Goal: Task Accomplishment & Management: Use online tool/utility

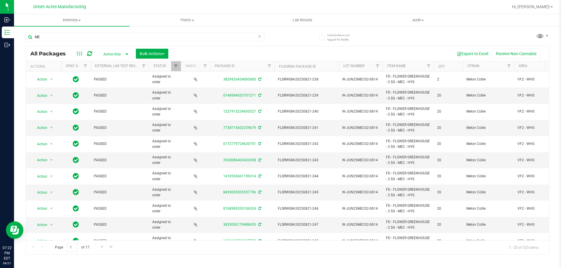
type input "M"
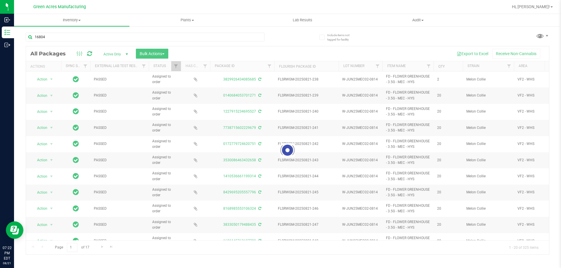
type input "168041"
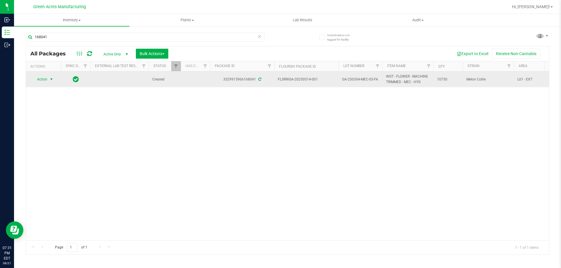
click at [50, 78] on span "select" at bounding box center [51, 79] width 5 height 5
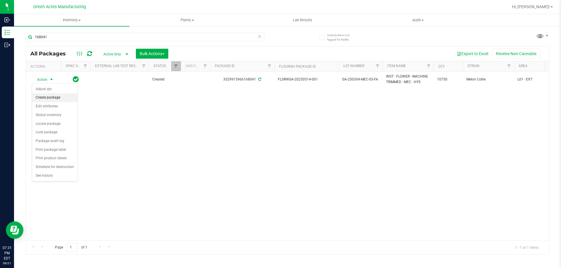
click at [59, 99] on li "Create package" at bounding box center [54, 97] width 45 height 9
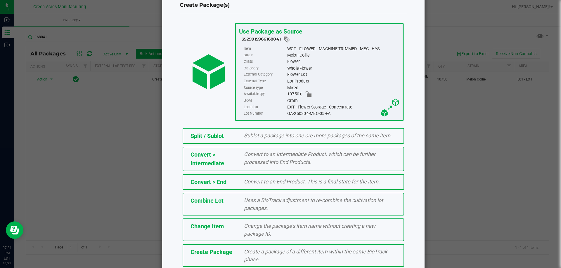
scroll to position [42, 0]
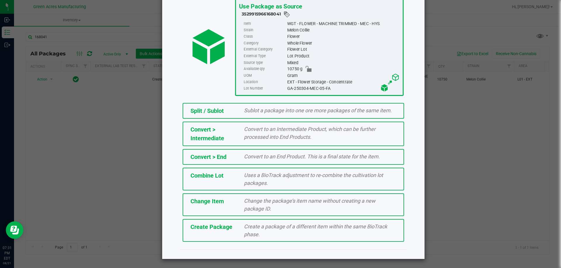
click at [267, 226] on span "Create a package of a different item within the same BioTrack phase." at bounding box center [315, 231] width 143 height 14
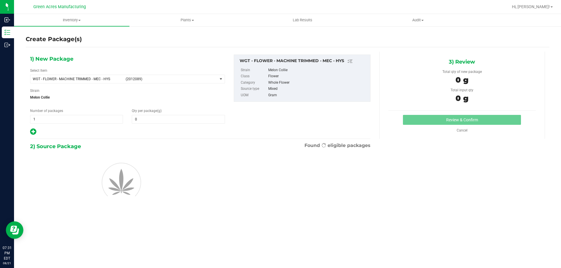
type input "0.0000"
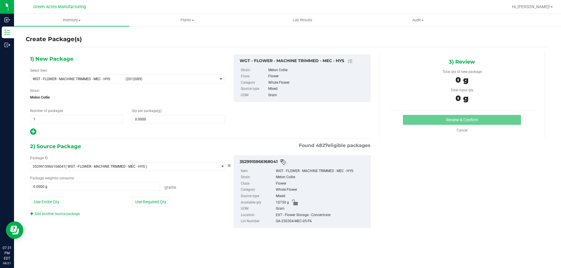
click at [205, 51] on div "1) New Package Select Item WGT - FLOWER - MACHINE TRIMMED - MEC - HYS (2012089)…" at bounding box center [287, 145] width 523 height 197
click at [179, 115] on span at bounding box center [178, 119] width 93 height 9
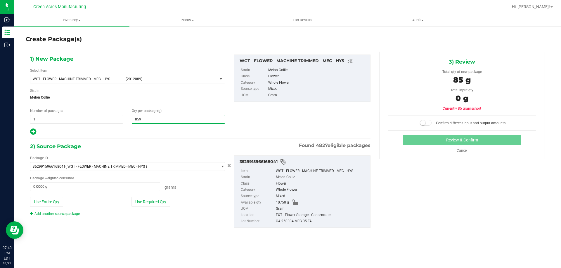
type input "8590"
type input "8,590.0000"
click at [286, 220] on div "GA-250304-MEC-05-FA" at bounding box center [321, 221] width 91 height 6
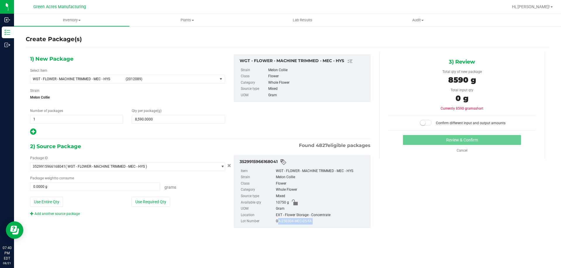
copy div "GA-250304-MEC-05-FA"
click at [144, 200] on button "Use Required Qty" at bounding box center [150, 202] width 39 height 10
type input "8590.0000 g"
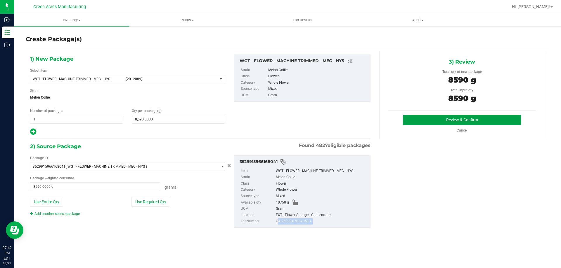
click at [409, 118] on button "Review & Confirm" at bounding box center [462, 120] width 118 height 10
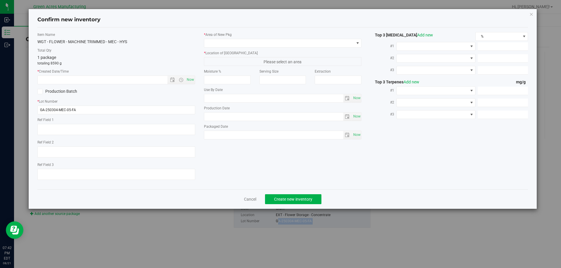
type textarea "LITTLE BUDS FOR PR/GF"
click at [110, 110] on input "GA-250304-MEC-05-FA" at bounding box center [116, 110] width 158 height 9
paste input "821-CV-MEC-C-THCA14"
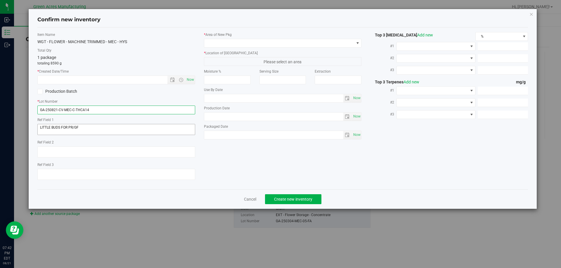
type input "GA-250821-CV-MEC-C-THCA14"
click at [122, 128] on textarea at bounding box center [116, 129] width 158 height 11
click at [192, 77] on span "Now" at bounding box center [190, 80] width 10 height 8
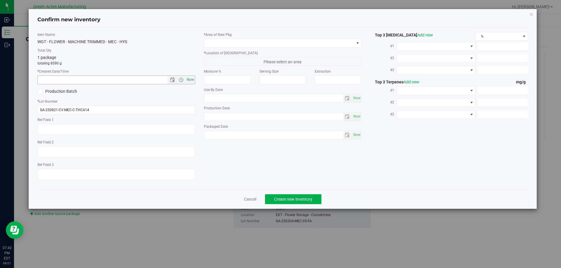
type input "8/21/2025 7:42 PM"
click at [228, 45] on span at bounding box center [279, 43] width 150 height 8
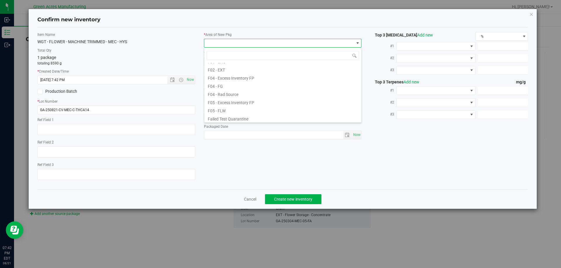
scroll to position [29, 0]
click at [233, 70] on li "F02 - EXT" at bounding box center [282, 71] width 157 height 8
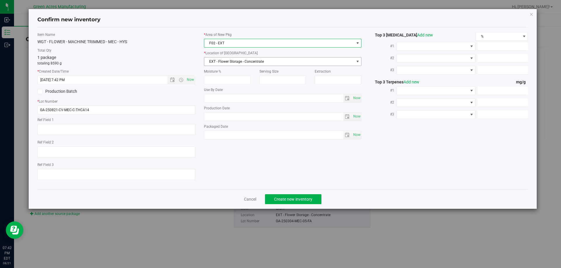
click at [242, 58] on span "EXT - Flower Storage - Concentrate" at bounding box center [279, 62] width 150 height 8
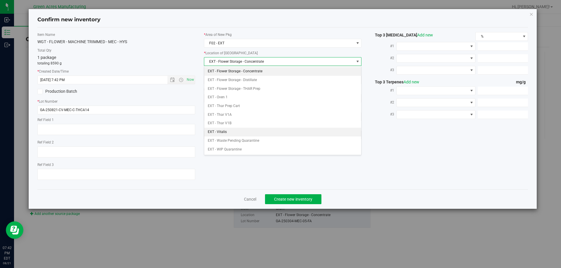
click at [244, 134] on li "EXT - Vitalis" at bounding box center [282, 132] width 157 height 9
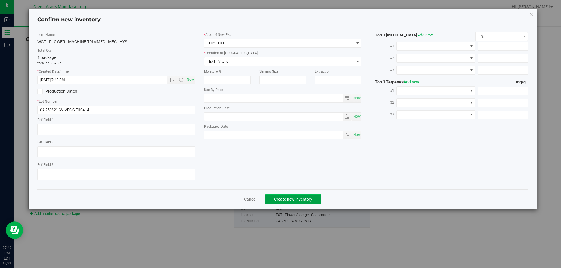
click at [297, 198] on span "Create new inventory" at bounding box center [293, 199] width 38 height 5
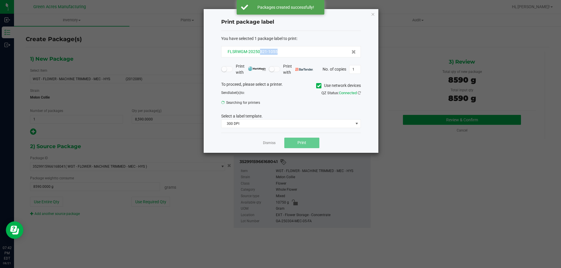
drag, startPoint x: 281, startPoint y: 49, endPoint x: 260, endPoint y: 53, distance: 22.2
click at [260, 53] on div "FLSRWGM-20250821-1055" at bounding box center [291, 52] width 130 height 6
copy span "821-1055"
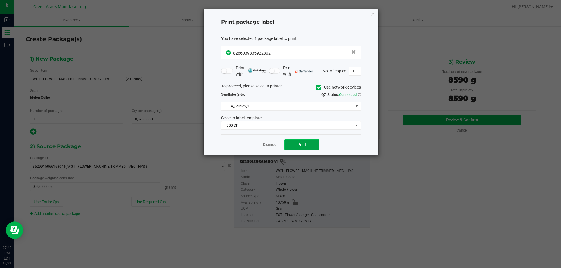
click at [299, 141] on button "Print" at bounding box center [301, 145] width 35 height 11
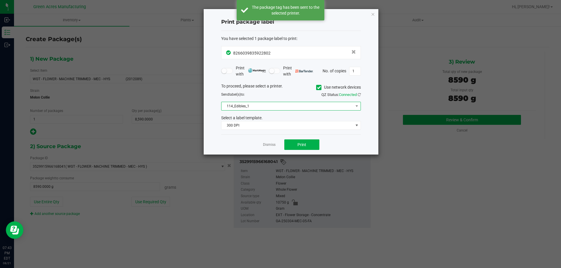
click at [308, 109] on span "114_Edibles_1" at bounding box center [287, 106] width 132 height 8
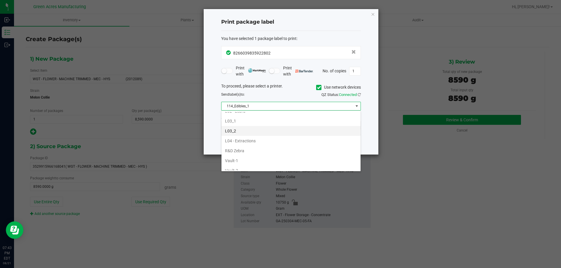
scroll to position [175, 0]
click at [257, 142] on li "L02 - Zebra" at bounding box center [290, 140] width 139 height 10
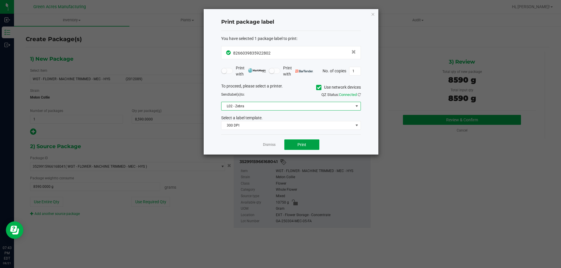
click at [300, 142] on button "Print" at bounding box center [301, 145] width 35 height 11
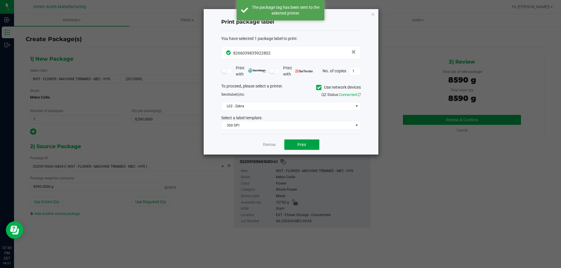
click at [300, 142] on button "Print" at bounding box center [301, 145] width 35 height 11
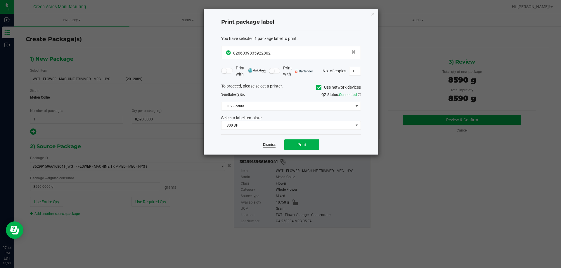
click at [271, 144] on link "Dismiss" at bounding box center [269, 145] width 13 height 5
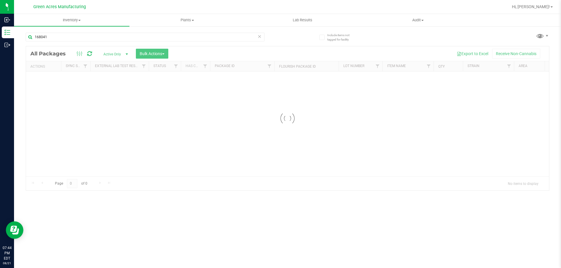
click at [260, 37] on icon at bounding box center [259, 36] width 4 height 7
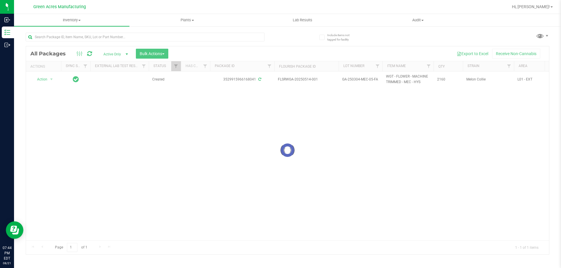
click at [225, 157] on div at bounding box center [287, 150] width 523 height 208
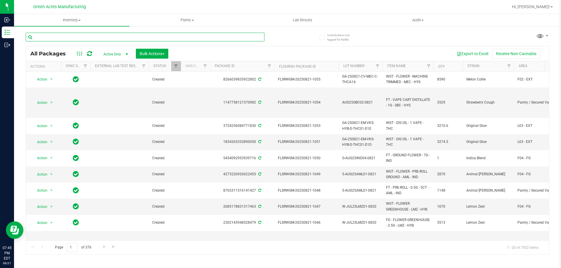
click at [220, 37] on input "text" at bounding box center [145, 37] width 239 height 9
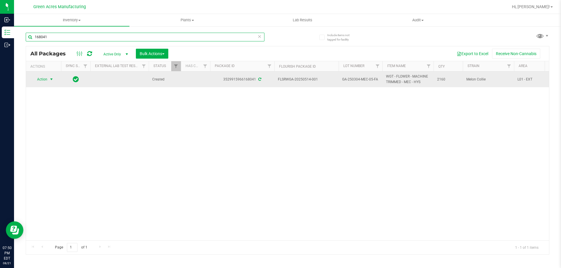
type input "168041"
click at [48, 77] on span "select" at bounding box center [51, 79] width 7 height 8
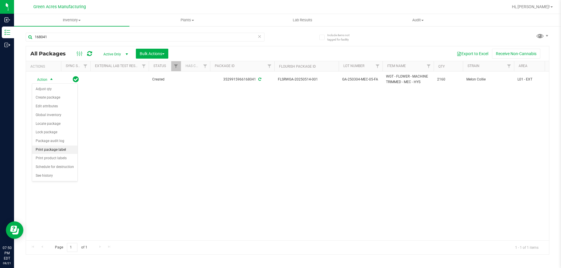
click at [67, 148] on li "Print package label" at bounding box center [54, 150] width 45 height 9
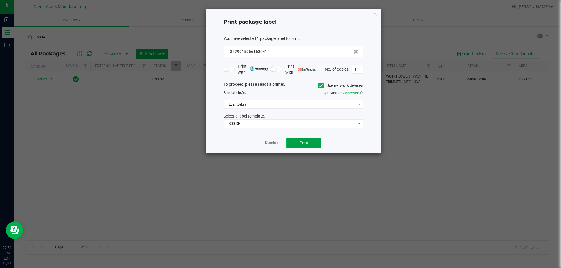
click at [317, 142] on button "Print" at bounding box center [303, 143] width 35 height 11
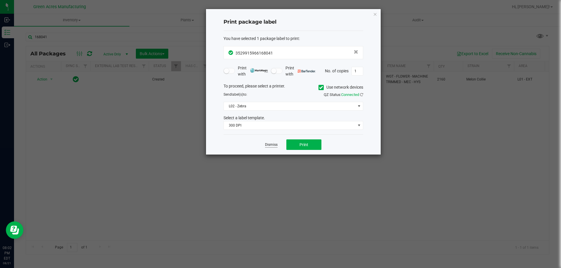
click at [271, 147] on link "Dismiss" at bounding box center [271, 145] width 13 height 5
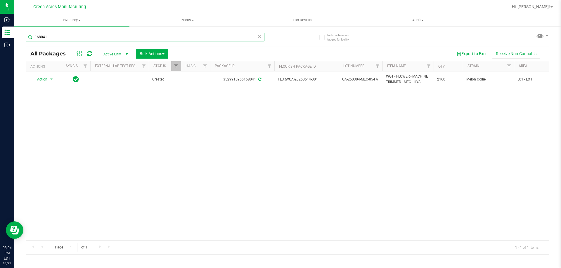
click at [174, 37] on input "168041" at bounding box center [145, 37] width 239 height 9
type input "821-1055"
click at [259, 36] on icon at bounding box center [259, 36] width 4 height 7
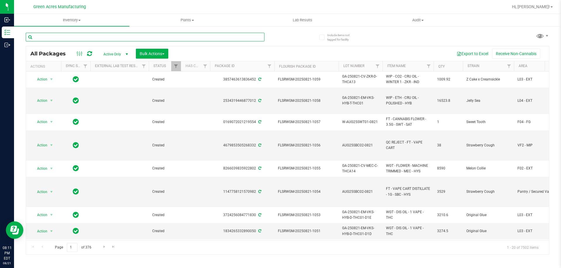
click at [143, 38] on input "text" at bounding box center [145, 37] width 239 height 9
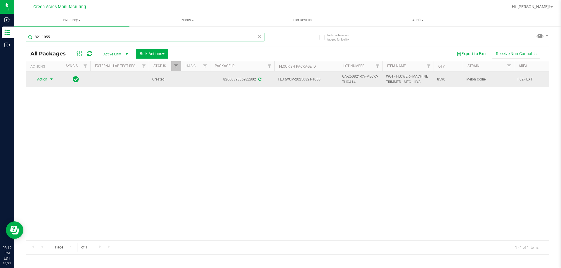
type input "821-1055"
click at [46, 79] on span "Action" at bounding box center [40, 79] width 16 height 8
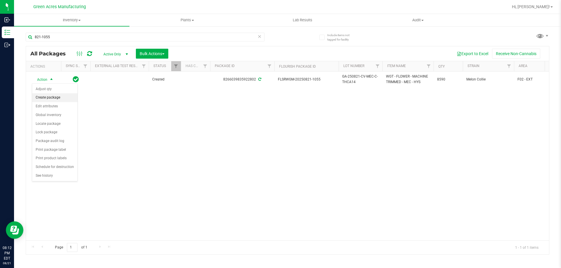
click at [64, 95] on li "Create package" at bounding box center [54, 97] width 45 height 9
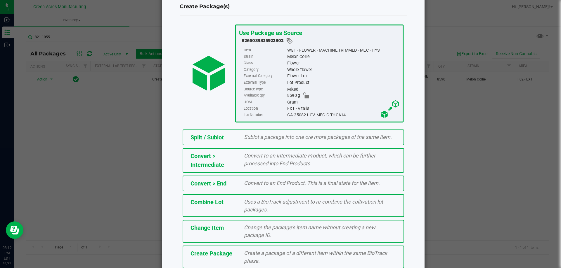
scroll to position [42, 0]
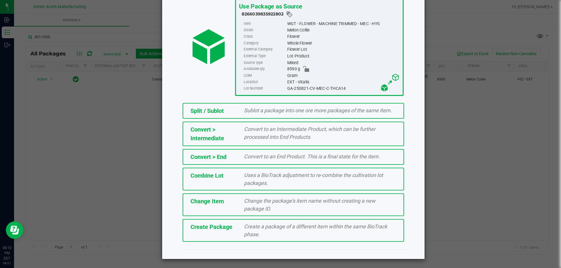
click at [266, 241] on div "Create Package Create a package of a different item within the same BioTrack ph…" at bounding box center [293, 230] width 221 height 23
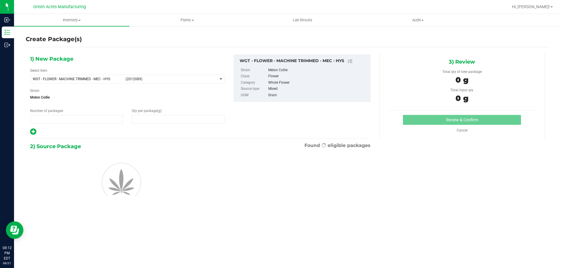
type input "1"
type input "0.0000"
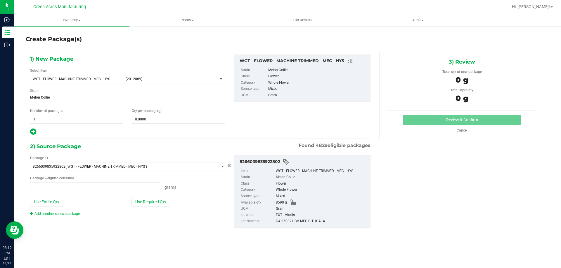
type input "0.0000 g"
click at [204, 80] on span "(2012089)" at bounding box center [170, 79] width 89 height 4
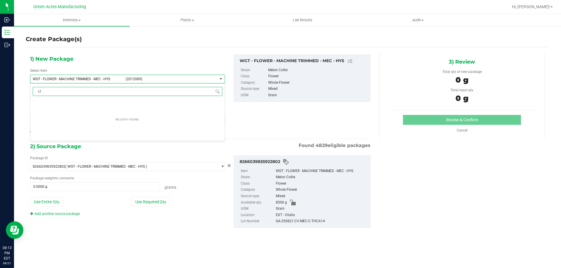
type input "L"
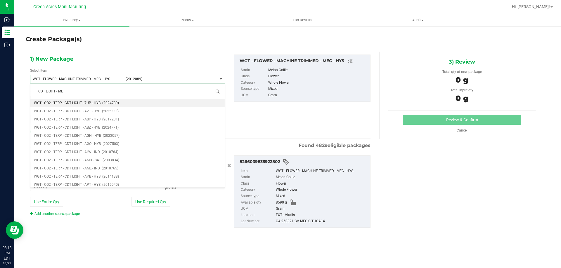
type input "CDT LIGHT - MEC"
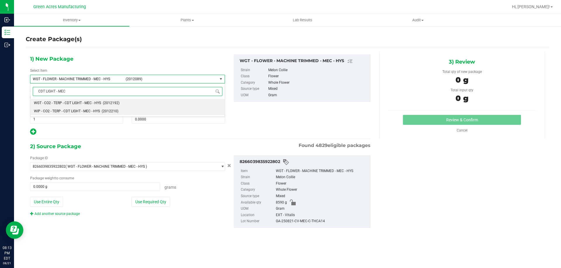
click at [72, 111] on span "WIP - CO2 - TERP - CDT LIGHT - MEC - HYS" at bounding box center [67, 111] width 66 height 4
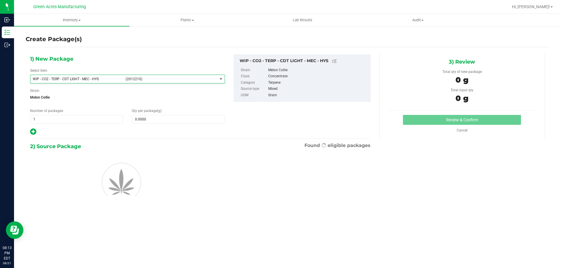
type input "0.0000"
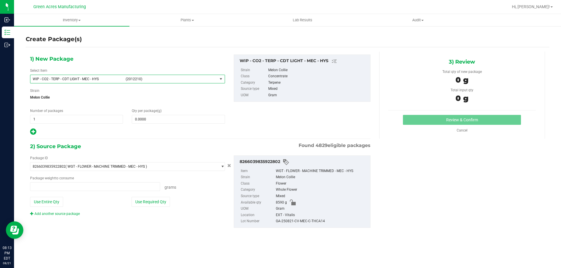
type input "0.0000 g"
click at [205, 118] on span at bounding box center [178, 119] width 93 height 9
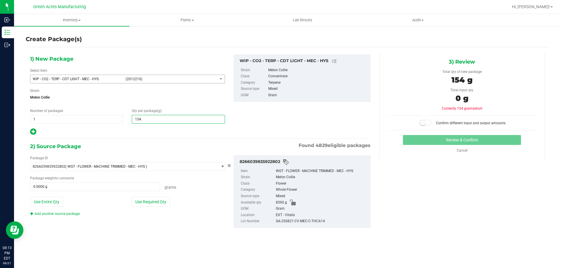
type input "154.8"
type input "154.8000"
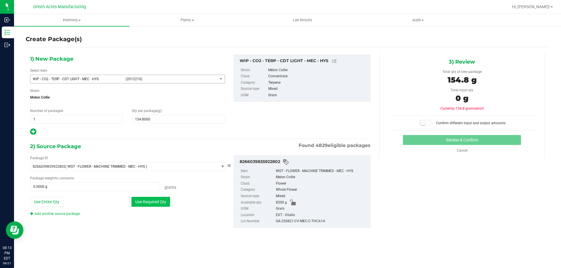
click at [157, 206] on button "Use Required Qty" at bounding box center [150, 202] width 39 height 10
type input "154.8000 g"
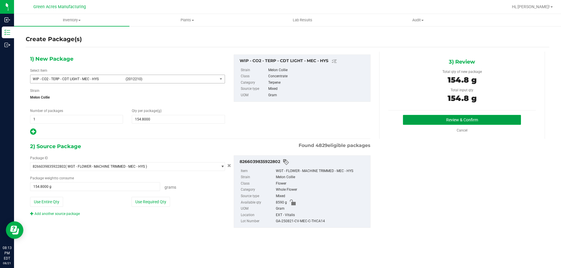
click at [433, 121] on button "Review & Confirm" at bounding box center [462, 120] width 118 height 10
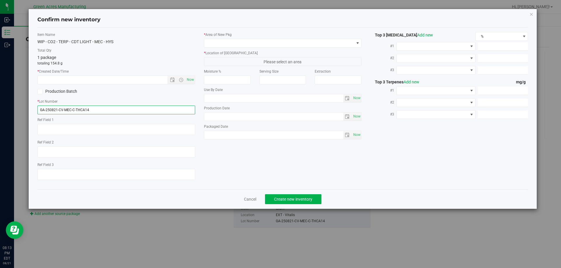
click at [114, 111] on input "GA-250821-CV-MEC-C-THCA14" at bounding box center [116, 110] width 158 height 9
click at [190, 81] on span "Now" at bounding box center [190, 80] width 10 height 8
type input "8/21/2025 8:14 PM"
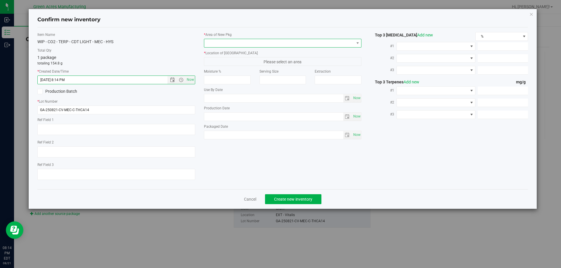
click at [270, 42] on span at bounding box center [279, 43] width 150 height 8
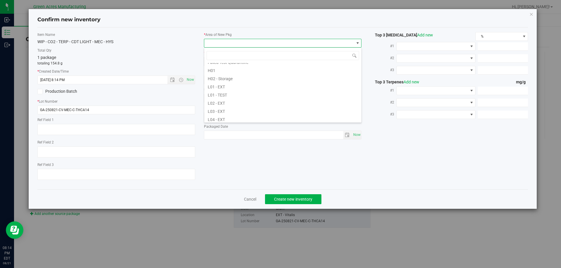
scroll to position [117, 0]
click at [248, 82] on li "L03 - EXT" at bounding box center [282, 81] width 157 height 8
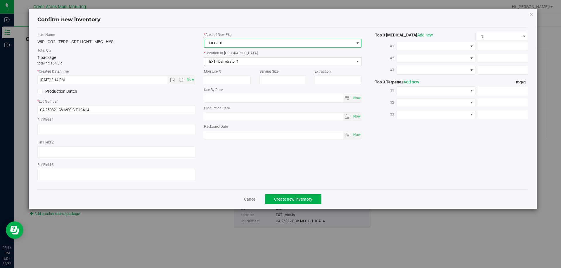
click at [244, 60] on span "EXT - Dehydrator 1" at bounding box center [279, 62] width 150 height 8
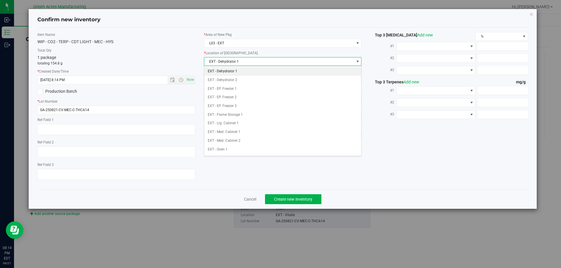
click at [239, 74] on li "EXT - Dehydrator 1" at bounding box center [282, 71] width 157 height 9
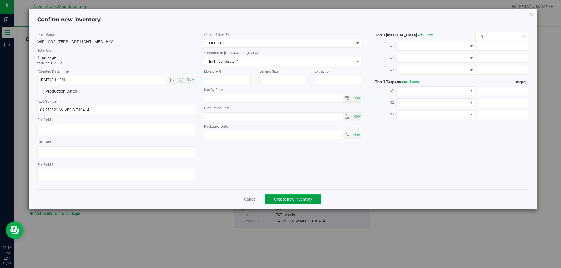
click at [307, 200] on span "Create new inventory" at bounding box center [293, 199] width 38 height 5
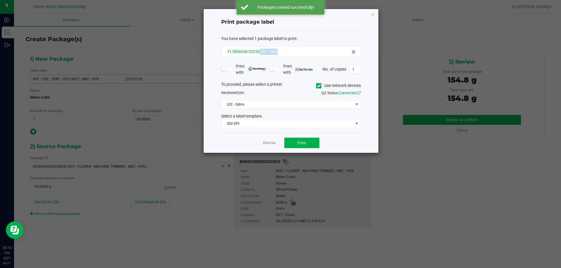
drag, startPoint x: 287, startPoint y: 49, endPoint x: 260, endPoint y: 52, distance: 27.3
click at [260, 52] on div "FLSRWGM-20250821-1060" at bounding box center [291, 52] width 130 height 6
copy span "821-1060"
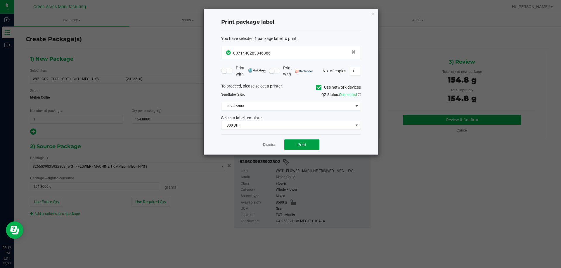
click at [303, 143] on span "Print" at bounding box center [301, 145] width 9 height 5
click at [271, 146] on link "Dismiss" at bounding box center [269, 145] width 13 height 5
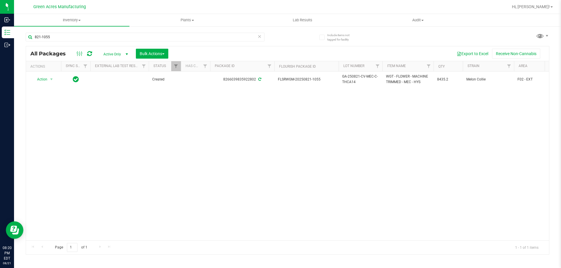
click at [326, 157] on div "Action Action Adjust qty Create package Edit attributes Global inventory Locate…" at bounding box center [287, 156] width 523 height 169
click at [258, 36] on icon at bounding box center [259, 36] width 4 height 7
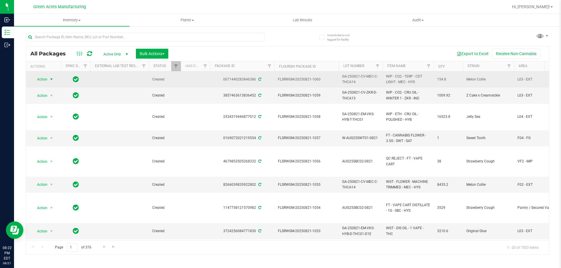
click at [50, 80] on span "select" at bounding box center [51, 79] width 5 height 5
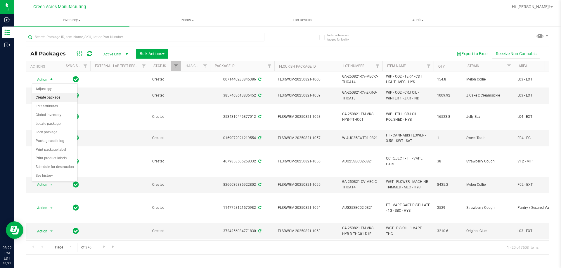
click at [52, 97] on li "Create package" at bounding box center [54, 97] width 45 height 9
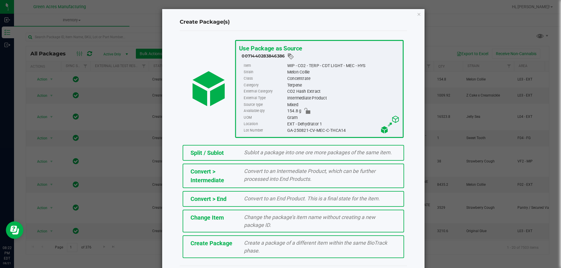
scroll to position [16, 0]
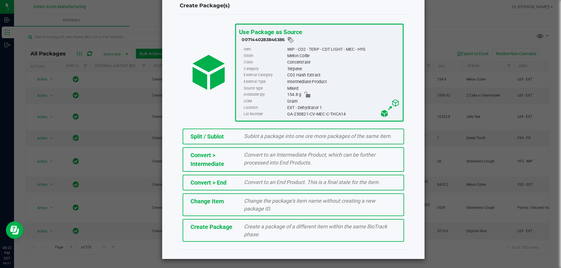
click at [280, 232] on div "Create a package of a different item within the same BioTrack phase." at bounding box center [319, 231] width 161 height 16
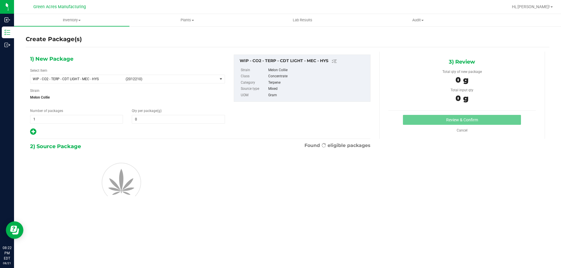
type input "0.0000"
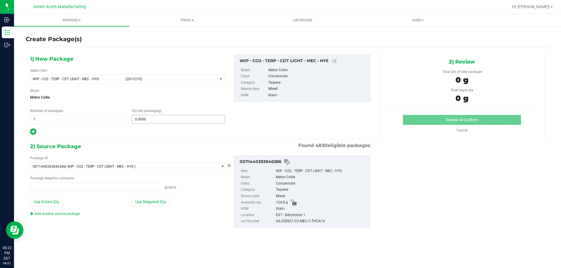
type input "0.0000 g"
click at [203, 120] on span at bounding box center [178, 119] width 93 height 9
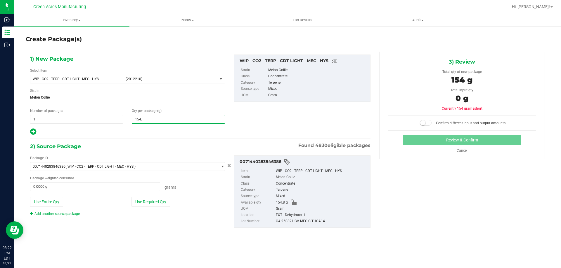
type input "154.8"
type input "154.8000"
click at [32, 200] on button "Use Entire Qty" at bounding box center [46, 202] width 33 height 10
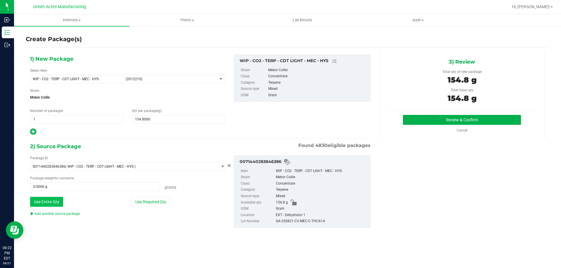
type input "154.8000 g"
click at [449, 119] on button "Review & Confirm" at bounding box center [462, 120] width 118 height 10
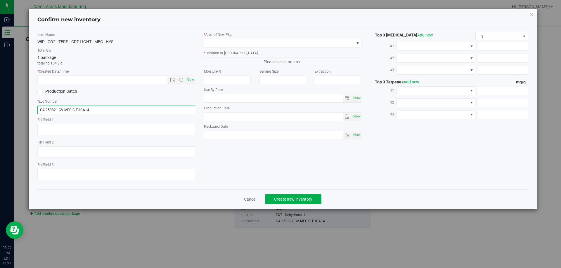
click at [141, 111] on input "GA-250821-CV-MEC-C-THCA14" at bounding box center [116, 110] width 158 height 9
type input "GA-250821-CV-MEC-C-THCA14-P1"
click at [193, 82] on span "Now" at bounding box center [190, 80] width 10 height 8
type input "8/21/2025 8:22 PM"
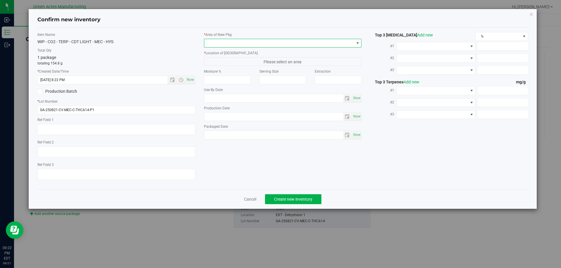
click at [266, 46] on span at bounding box center [279, 43] width 150 height 8
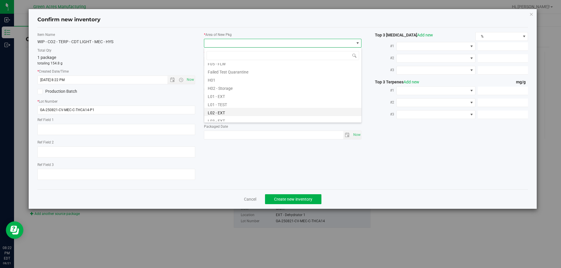
scroll to position [88, 0]
click at [240, 110] on li "L03 - EXT" at bounding box center [282, 110] width 157 height 8
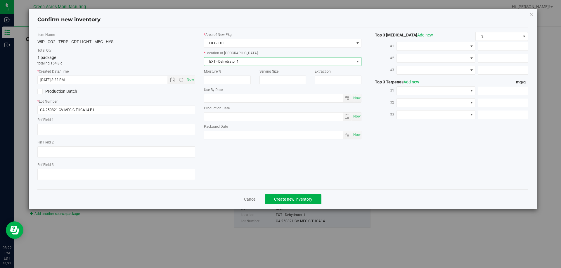
click at [265, 59] on span "EXT - Dehydrator 1" at bounding box center [279, 62] width 150 height 8
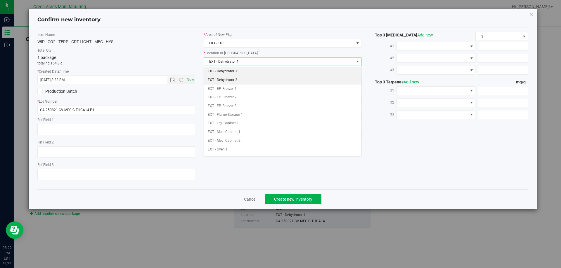
click at [248, 76] on li "EXT - Dehydrator 2" at bounding box center [282, 80] width 157 height 9
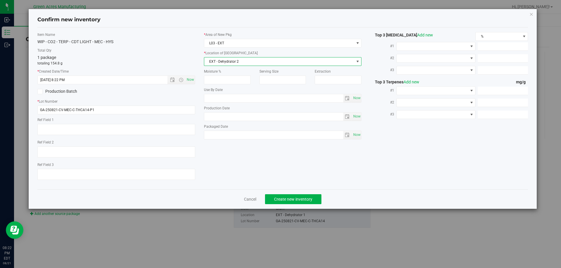
click at [257, 64] on span "EXT - Dehydrator 2" at bounding box center [279, 62] width 150 height 8
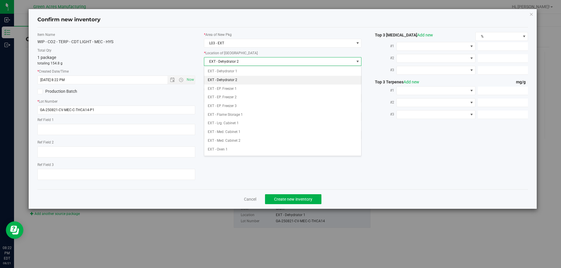
click at [244, 76] on li "EXT - Dehydrator 2" at bounding box center [282, 80] width 157 height 9
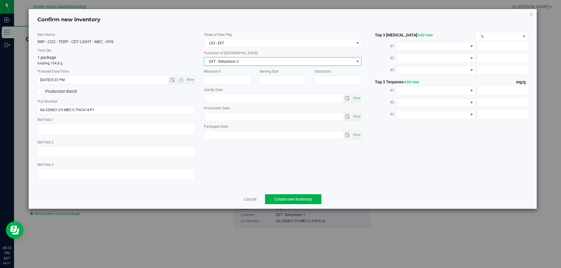
click at [250, 64] on span "EXT - Dehydrator 2" at bounding box center [279, 62] width 150 height 8
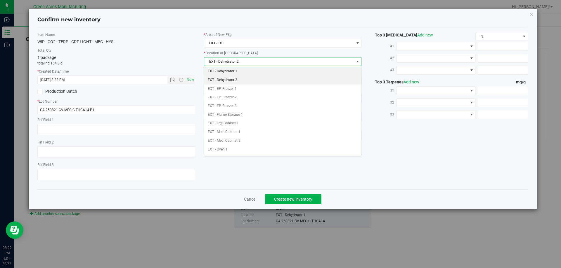
click at [240, 72] on li "EXT - Dehydrator 1" at bounding box center [282, 71] width 157 height 9
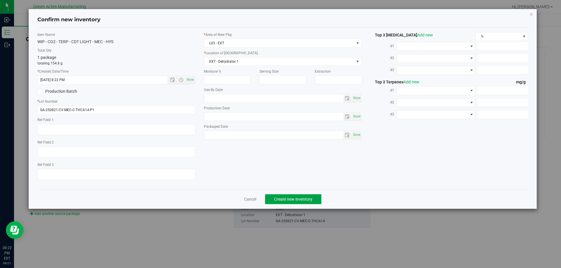
click at [289, 199] on span "Create new inventory" at bounding box center [293, 199] width 38 height 5
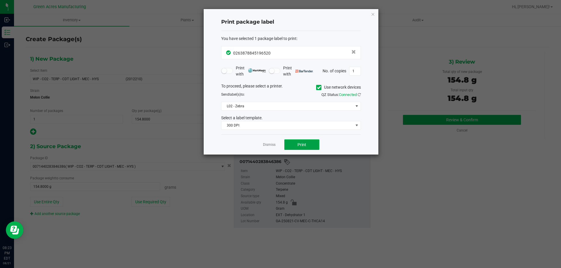
click at [303, 144] on span "Print" at bounding box center [301, 145] width 9 height 5
click at [271, 147] on link "Dismiss" at bounding box center [269, 145] width 13 height 5
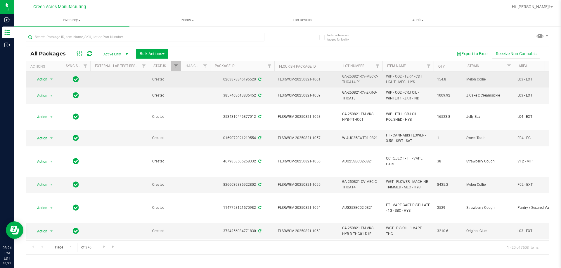
click at [351, 81] on span "GA-250821-CV-MEC-C-THCA14-P1" at bounding box center [360, 79] width 37 height 11
copy tr "GA-250821-CV-MEC-C-THCA14-P1"
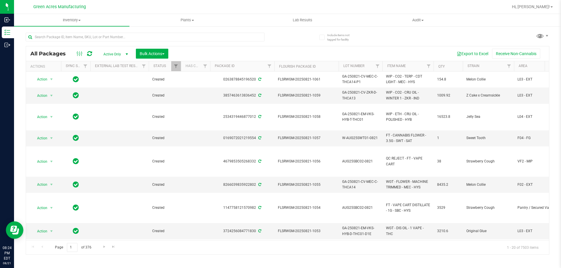
click at [359, 8] on div at bounding box center [306, 6] width 403 height 11
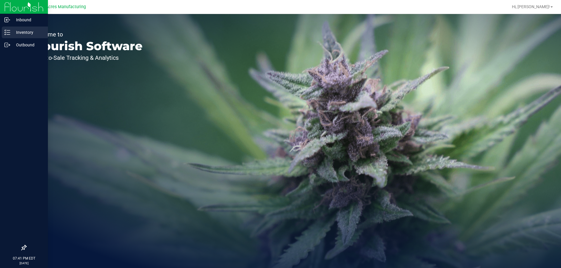
click at [0, 34] on link "Inventory" at bounding box center [24, 33] width 48 height 13
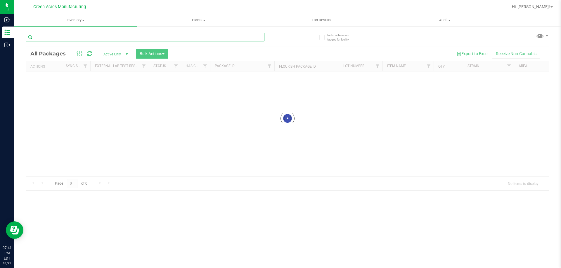
click at [124, 39] on input "text" at bounding box center [145, 37] width 239 height 9
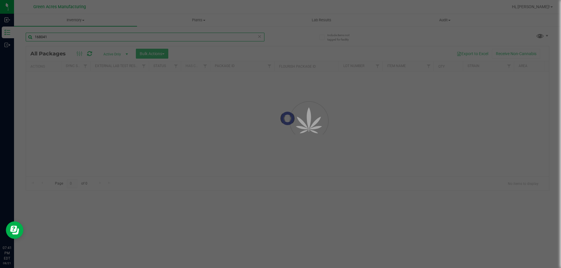
type input "168041"
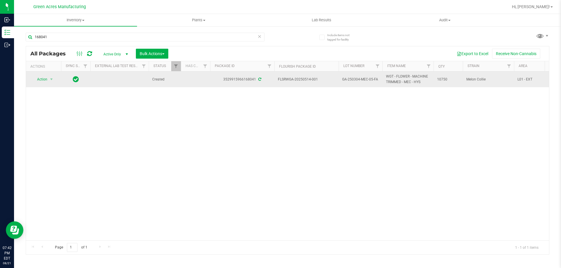
drag, startPoint x: 324, startPoint y: 76, endPoint x: 305, endPoint y: 82, distance: 19.8
click at [305, 82] on td "FLSRWGA-20250514-001" at bounding box center [306, 80] width 64 height 16
copy span "514-001"
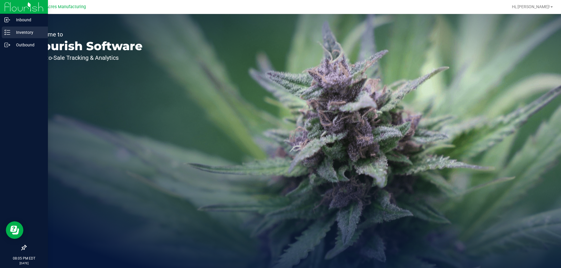
click at [7, 36] on div "Inventory" at bounding box center [25, 33] width 46 height 12
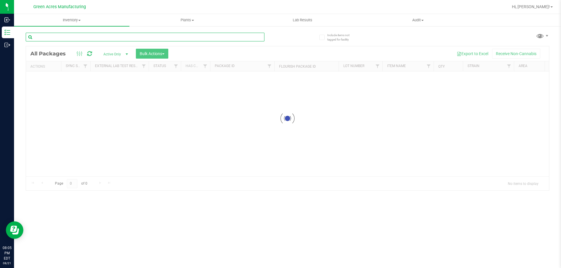
click at [150, 33] on input "text" at bounding box center [145, 37] width 239 height 9
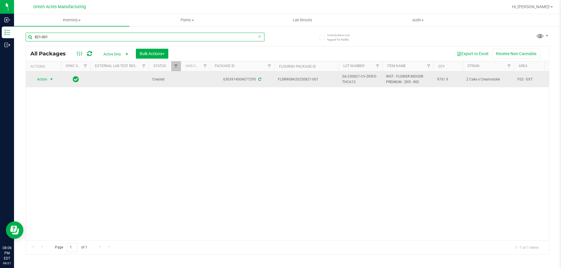
type input "821-001"
click at [51, 80] on span "select" at bounding box center [51, 79] width 5 height 5
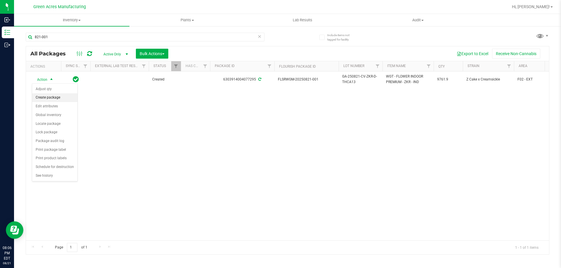
click at [52, 96] on li "Create package" at bounding box center [54, 97] width 45 height 9
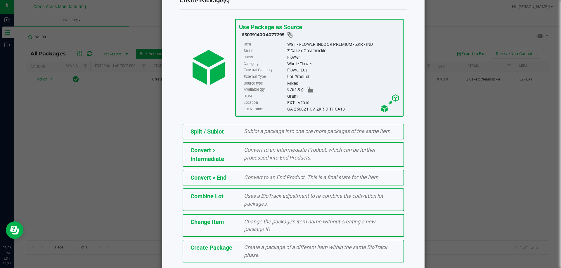
scroll to position [42, 0]
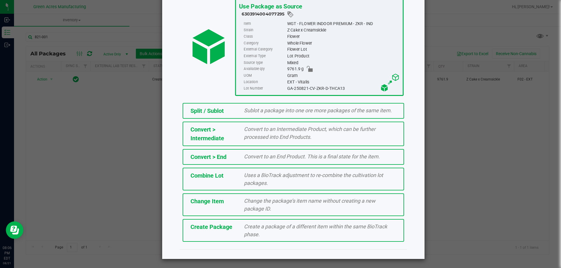
click at [231, 228] on div "Create Package" at bounding box center [213, 227] width 54 height 9
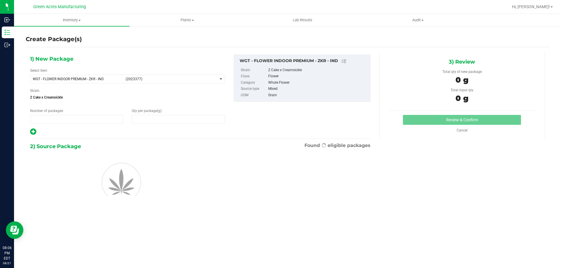
type input "1"
type input "0.0000"
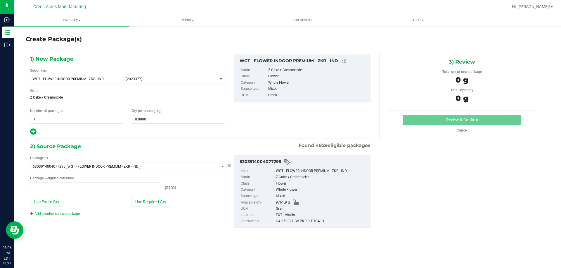
type input "0.0000 g"
click at [202, 70] on div "Select Item WGT - FLOWER INDOOR PREMIUM - ZKR - IND (2023377) 007UP - Flower 00…" at bounding box center [127, 75] width 195 height 15
click at [208, 80] on span "(2023377)" at bounding box center [170, 79] width 89 height 4
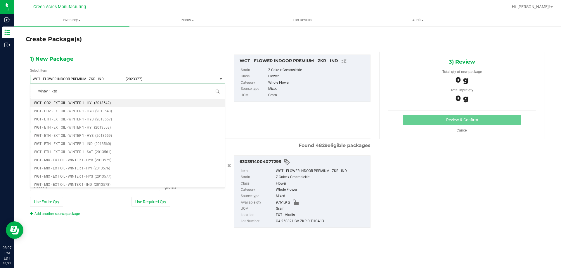
type input "winter 1 - zkr"
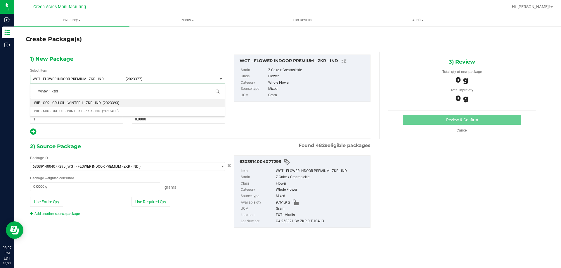
click at [105, 104] on span "(2023393)" at bounding box center [110, 103] width 17 height 4
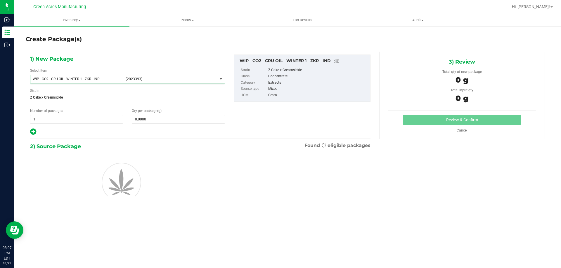
type input "0.0000"
click at [185, 121] on span at bounding box center [178, 119] width 93 height 9
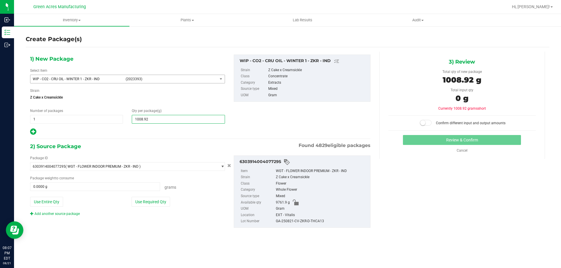
type input "1009.92"
click at [44, 200] on button "Use Entire Qty" at bounding box center [46, 202] width 33 height 10
type input "9761.9000 g"
click at [430, 120] on span at bounding box center [426, 123] width 12 height 6
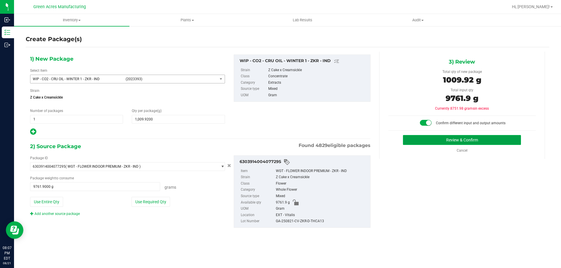
click at [435, 139] on button "Review & Confirm" at bounding box center [462, 140] width 118 height 10
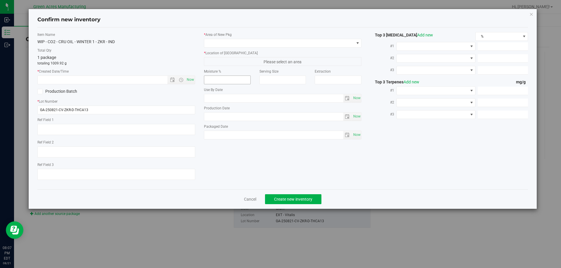
type textarea "21.3%/2.12% Terps"
type textarea ".172"
click at [124, 151] on textarea at bounding box center [116, 152] width 158 height 11
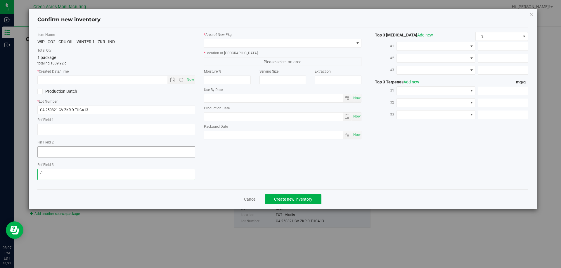
type textarea "."
click at [197, 78] on div "Item Name WIP - CO2 - CRU OIL - WINTER 1 - ZKR - IND Total Qty 1 package totali…" at bounding box center [116, 108] width 166 height 153
click at [194, 78] on span "Now" at bounding box center [190, 80] width 10 height 8
type input "8/21/2025 8:07 PM"
click at [238, 41] on span at bounding box center [279, 43] width 150 height 8
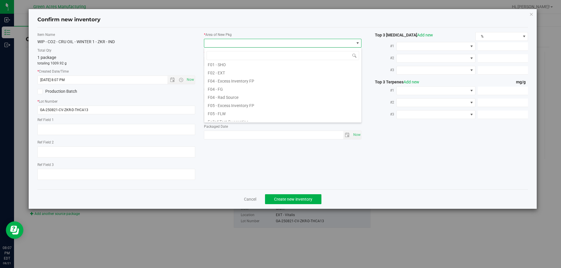
scroll to position [88, 0]
click at [240, 112] on li "L03 - EXT" at bounding box center [282, 110] width 157 height 8
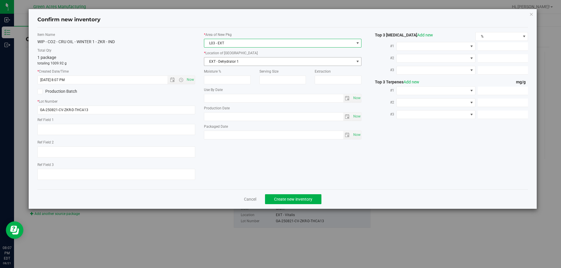
click at [256, 61] on span "EXT - Dehydrator 1" at bounding box center [279, 62] width 150 height 8
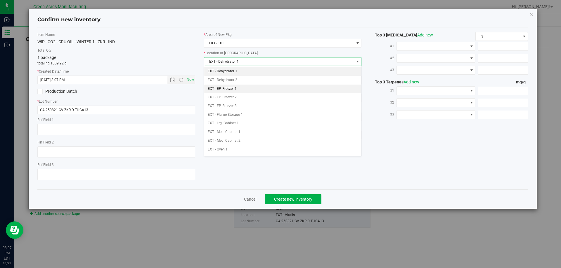
click at [247, 85] on li "EXT - EP. Freezer 1" at bounding box center [282, 89] width 157 height 9
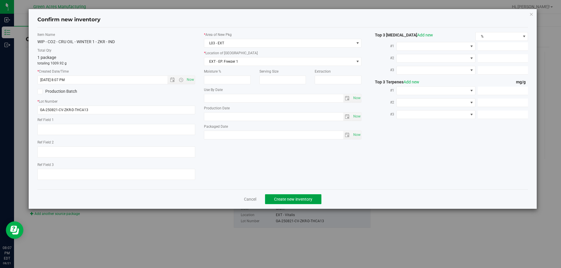
click at [304, 196] on button "Create new inventory" at bounding box center [293, 199] width 56 height 10
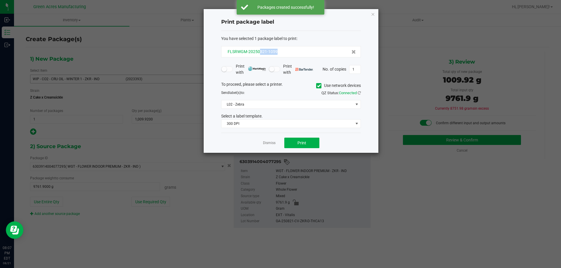
drag, startPoint x: 280, startPoint y: 54, endPoint x: 260, endPoint y: 53, distance: 20.2
click at [260, 53] on div "FLSRWGM-20250821-1059" at bounding box center [291, 52] width 130 height 6
copy span "821-1059"
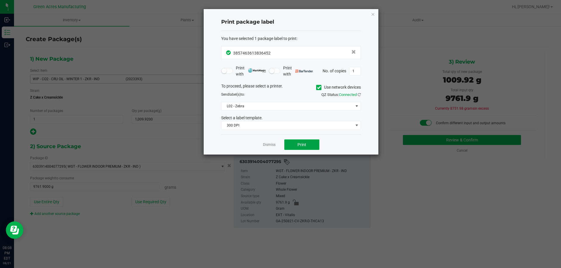
click at [311, 141] on button "Print" at bounding box center [301, 145] width 35 height 11
click at [266, 144] on link "Dismiss" at bounding box center [269, 145] width 13 height 5
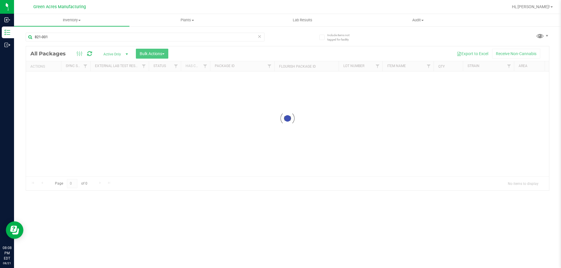
click at [257, 33] on icon at bounding box center [259, 36] width 4 height 7
